Goal: Task Accomplishment & Management: Manage account settings

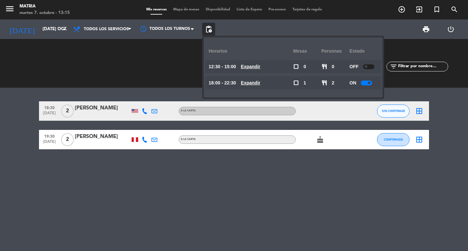
click at [50, 27] on input "[DATE] oct." at bounding box center [67, 29] width 57 height 12
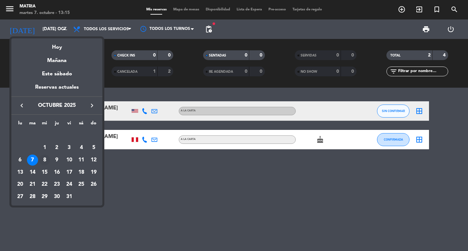
click at [47, 157] on div "8" at bounding box center [44, 160] width 11 height 11
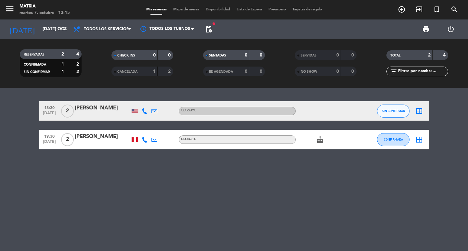
type input "mié. [DATE]"
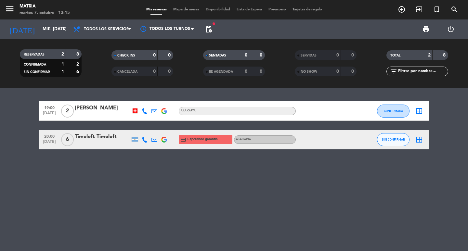
drag, startPoint x: 145, startPoint y: 137, endPoint x: 146, endPoint y: 140, distance: 3.5
click at [146, 140] on icon at bounding box center [145, 140] width 6 height 6
click at [139, 130] on span "Copiar" at bounding box center [138, 128] width 14 height 7
click at [142, 127] on span "Copiar" at bounding box center [138, 128] width 14 height 7
click at [209, 176] on div "19:00 [DATE] 2 Perceval [PERSON_NAME] A [PERSON_NAME] CONFIRMADA border_all 20:…" at bounding box center [234, 169] width 468 height 163
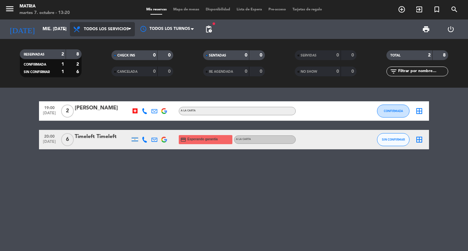
click at [94, 26] on span "Todos los servicios" at bounding box center [102, 29] width 65 height 14
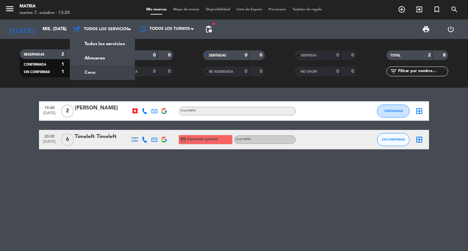
click at [133, 95] on div "19:00 [DATE] 2 Perceval [PERSON_NAME] A [PERSON_NAME] CONFIRMADA border_all 20:…" at bounding box center [234, 169] width 468 height 163
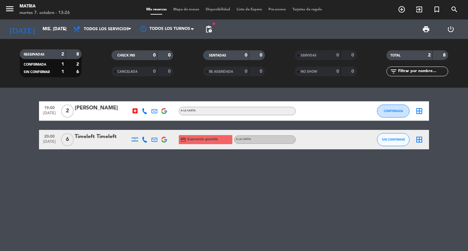
click at [79, 132] on div "20:00 [DATE] 6 Timeleft Timeleft credit_card Esperando garantía A la Carta SIN …" at bounding box center [234, 139] width 390 height 19
click at [86, 140] on div "Timeleft Timeleft" at bounding box center [102, 137] width 55 height 8
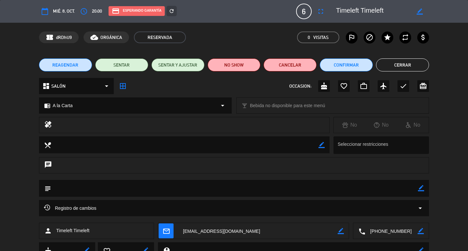
drag, startPoint x: 420, startPoint y: 187, endPoint x: 360, endPoint y: 187, distance: 59.8
click at [419, 187] on icon "border_color" at bounding box center [421, 188] width 6 height 6
click at [357, 187] on textarea at bounding box center [234, 188] width 367 height 17
type textarea "confirmada"
click at [423, 186] on icon at bounding box center [421, 188] width 6 height 6
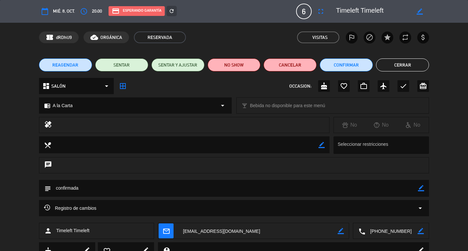
click at [408, 75] on div "REAGENDAR SENTAR SENTAR Y AJUSTAR NO SHOW Cancelar Confirmar Cerrar" at bounding box center [234, 65] width 468 height 26
click at [407, 71] on button "Cerrar" at bounding box center [402, 64] width 53 height 13
